Goal: Browse casually

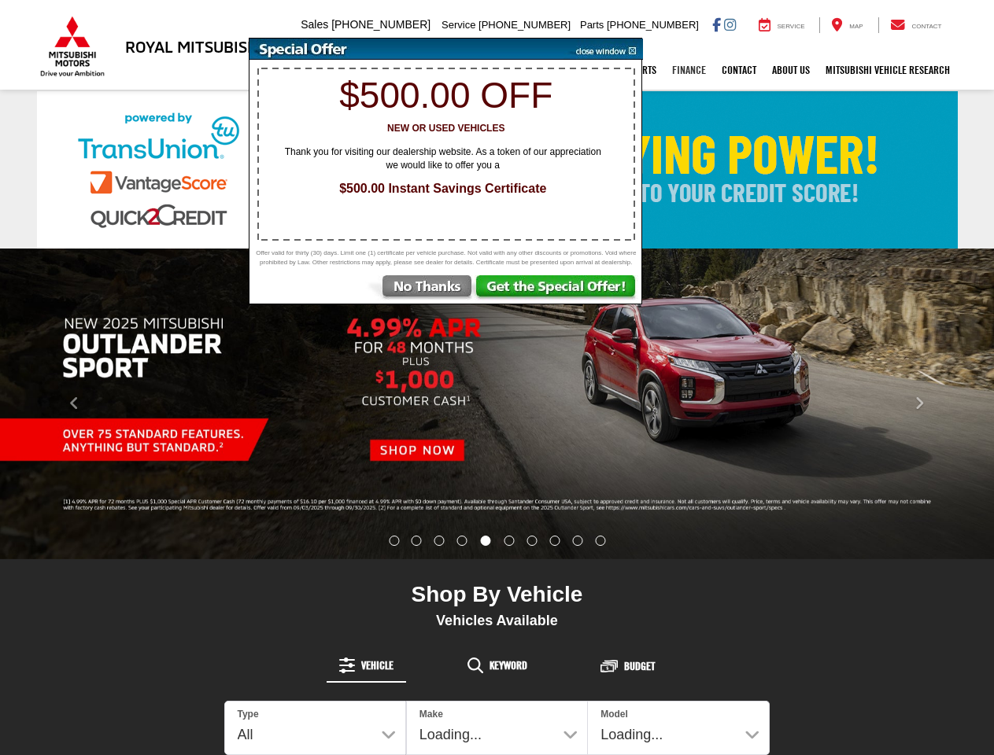
click at [685, 72] on link "Finance" at bounding box center [689, 69] width 50 height 39
click at [735, 72] on link "Contact" at bounding box center [739, 69] width 50 height 39
click at [788, 72] on link "About Us" at bounding box center [791, 69] width 54 height 39
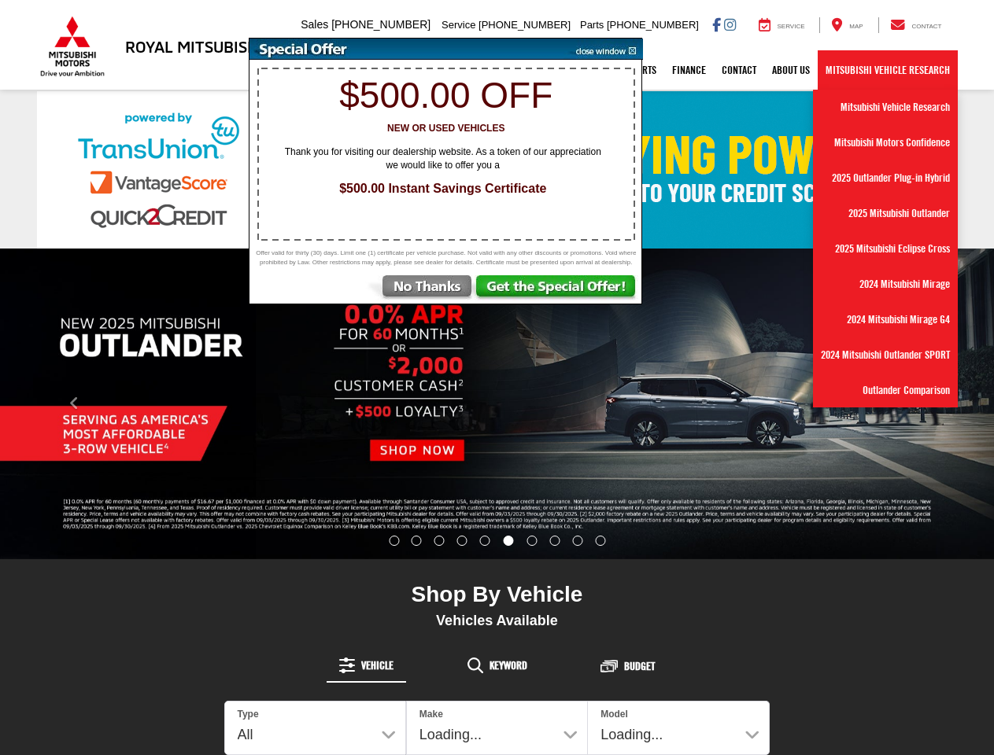
click at [886, 72] on link "Mitsubishi Vehicle Research" at bounding box center [888, 69] width 140 height 39
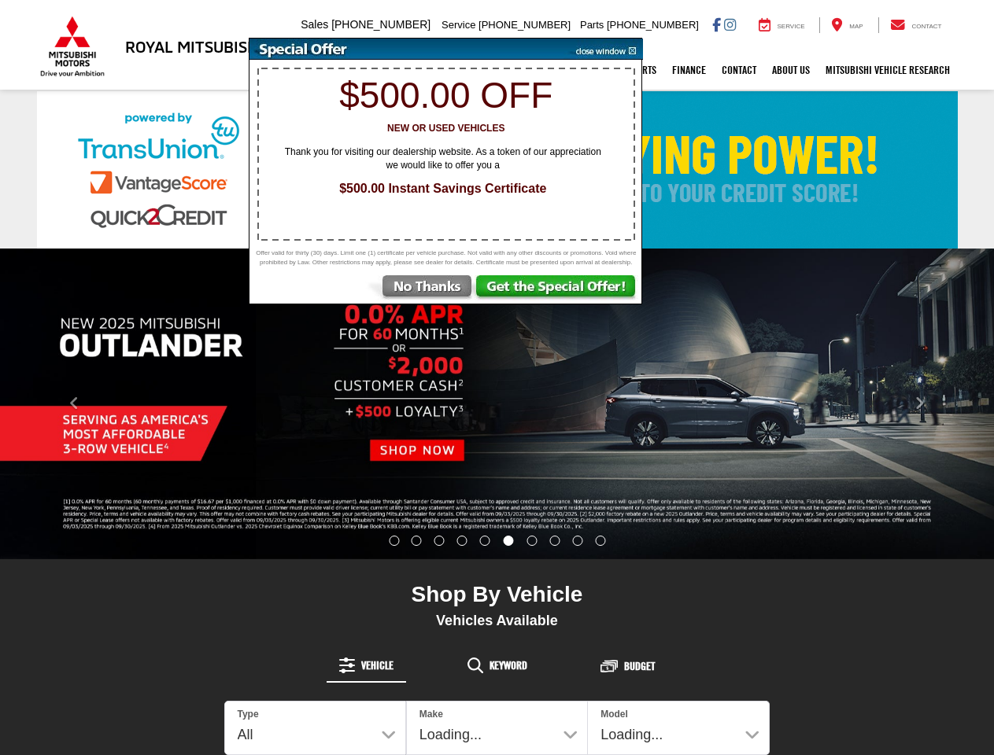
click at [497, 404] on img "carousel slide number 6 of 10" at bounding box center [497, 404] width 994 height 311
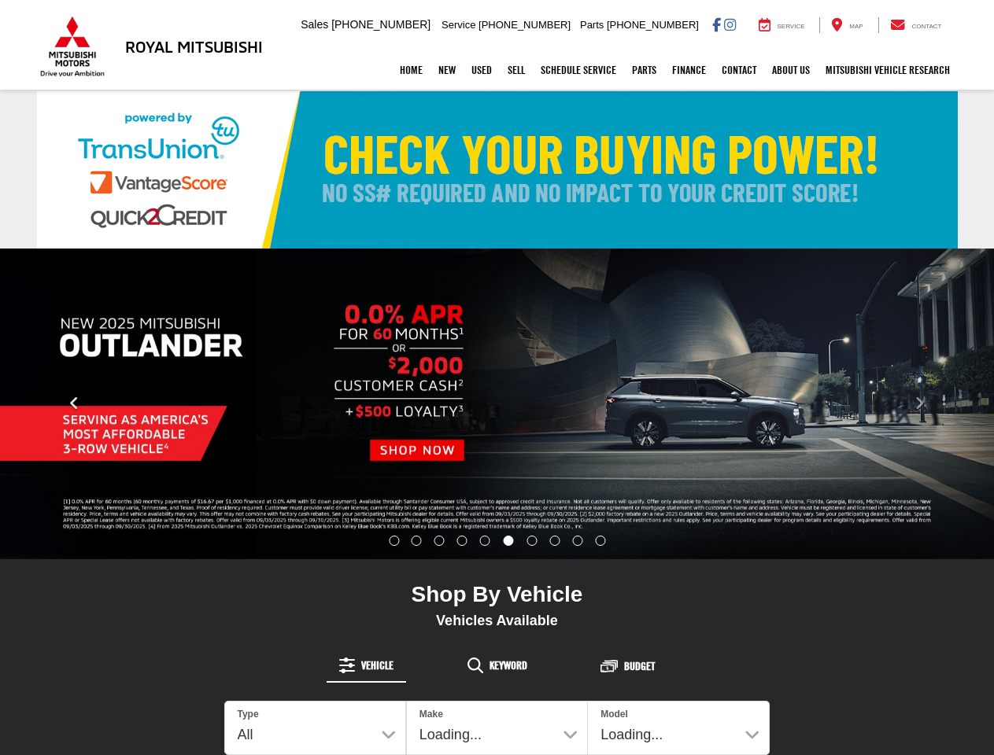
click at [74, 404] on icon "Click to view previous picture." at bounding box center [74, 404] width 10 height 16
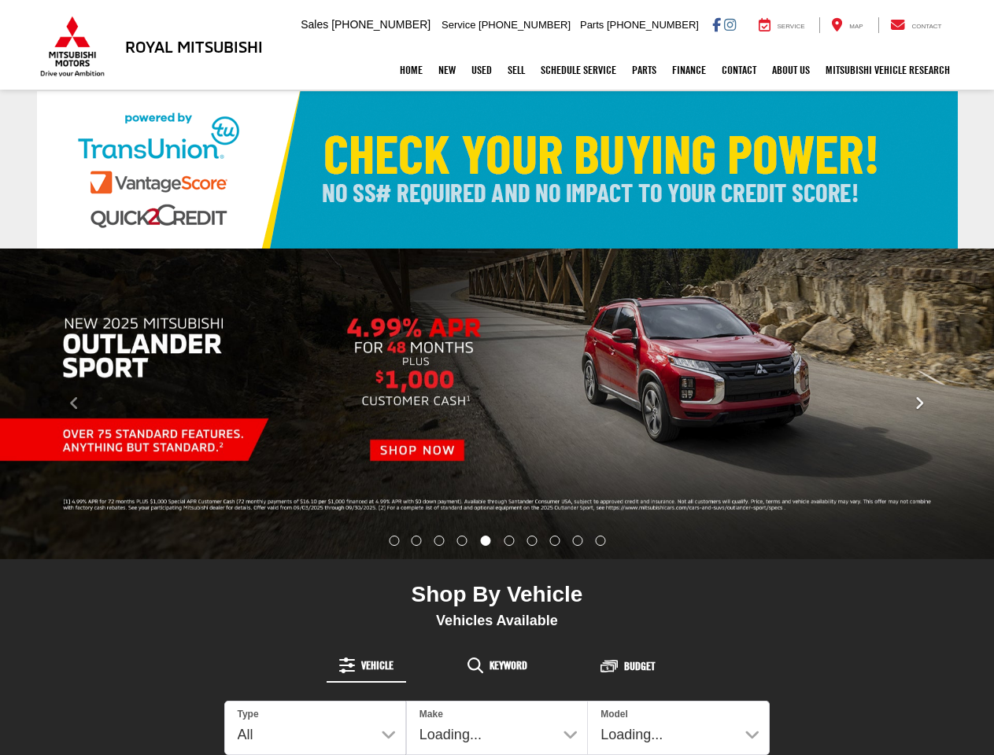
click at [919, 404] on icon "Click to view next picture." at bounding box center [919, 404] width 10 height 16
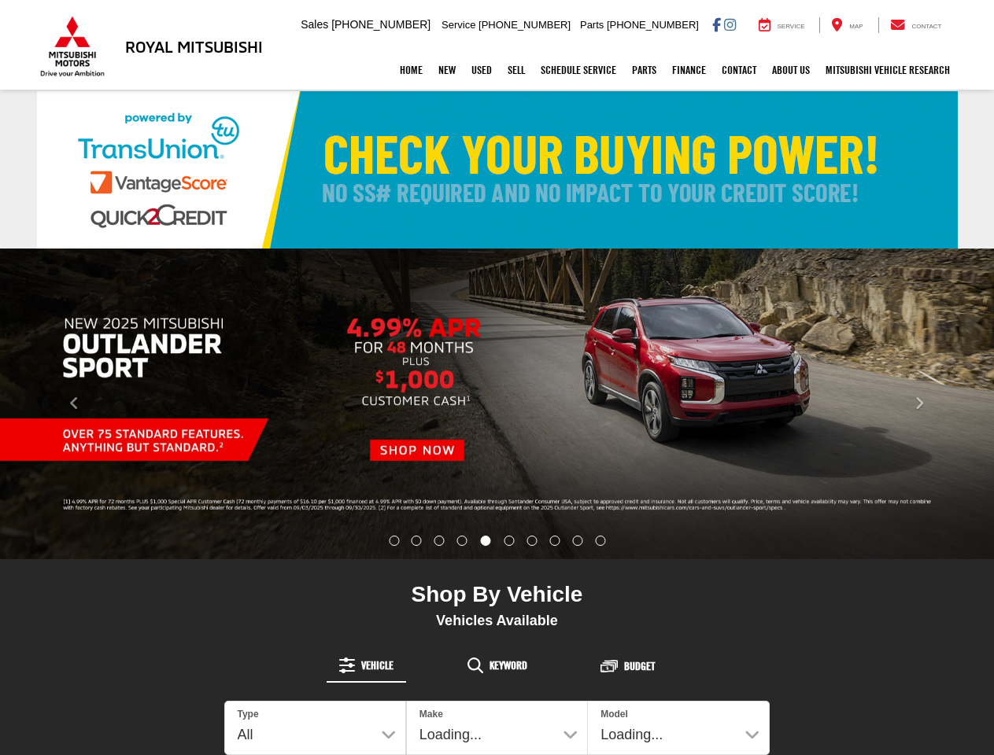
click at [393, 541] on img "carousel slide number 6 of 10" at bounding box center [497, 404] width 994 height 311
click at [416, 541] on img "carousel slide number 6 of 10" at bounding box center [497, 404] width 994 height 311
click at [439, 541] on img "carousel slide number 6 of 10" at bounding box center [497, 404] width 994 height 311
